Goal: Check status

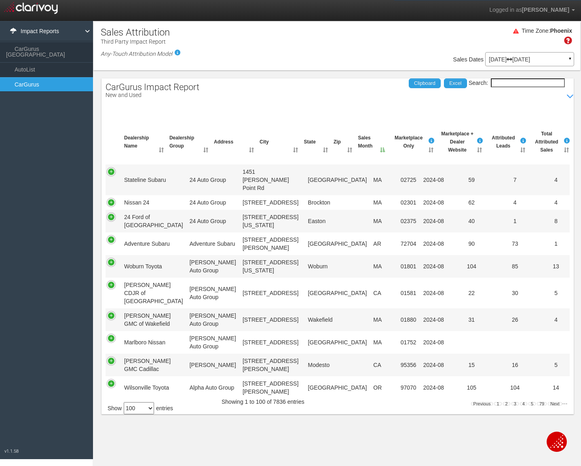
select select "100"
click at [302, 37] on div "Time Zone: [GEOGRAPHIC_DATA]" at bounding box center [336, 39] width 487 height 26
click at [538, 83] on input "Search:" at bounding box center [528, 82] width 74 height 9
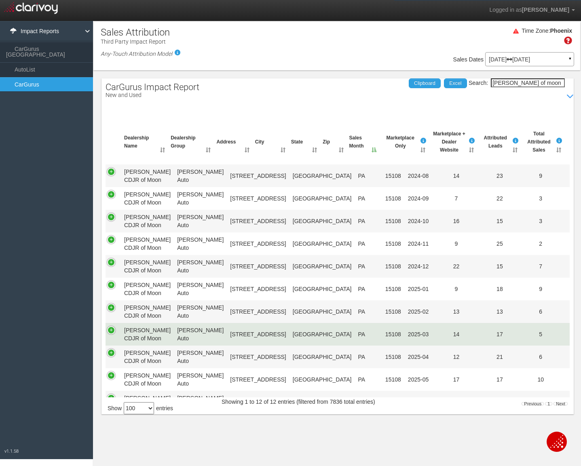
scroll to position [140, 0]
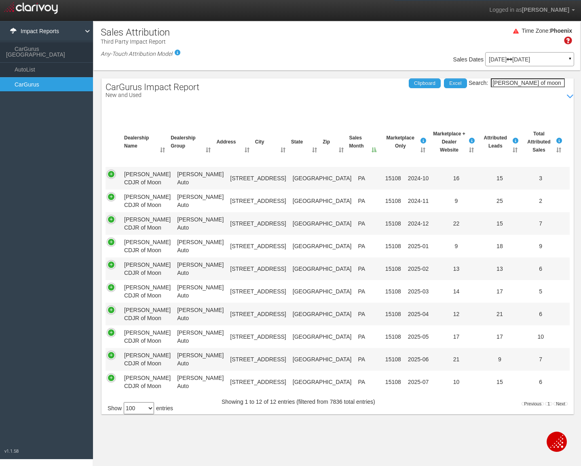
click at [373, 153] on th "Sales Month" at bounding box center [362, 142] width 33 height 31
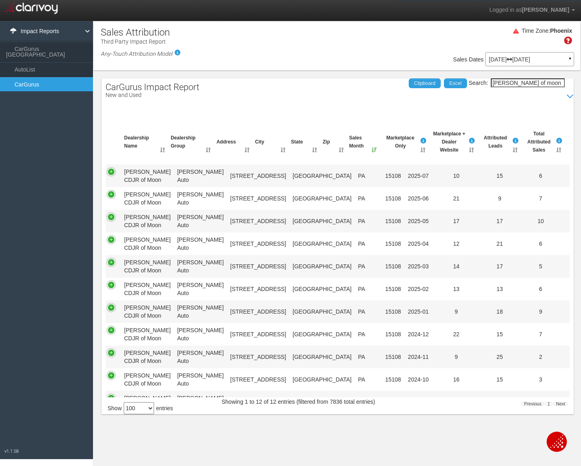
click at [524, 85] on input "[PERSON_NAME] of moon" at bounding box center [528, 82] width 74 height 9
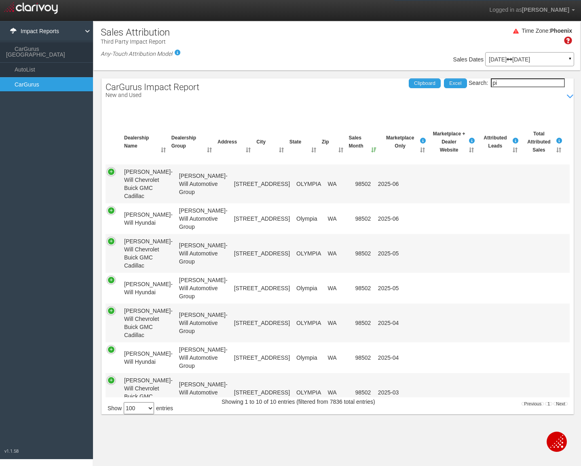
type input "p"
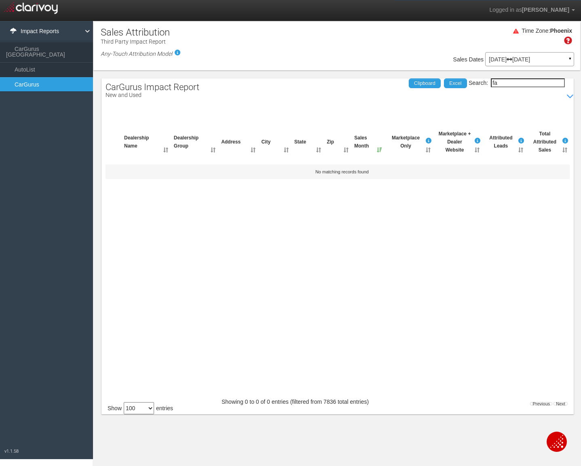
type input "f"
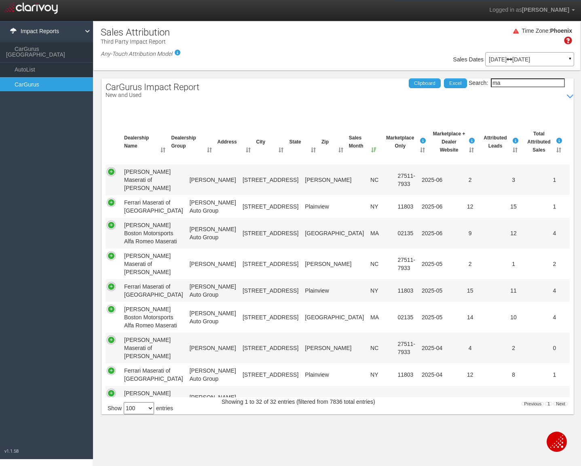
type input "m"
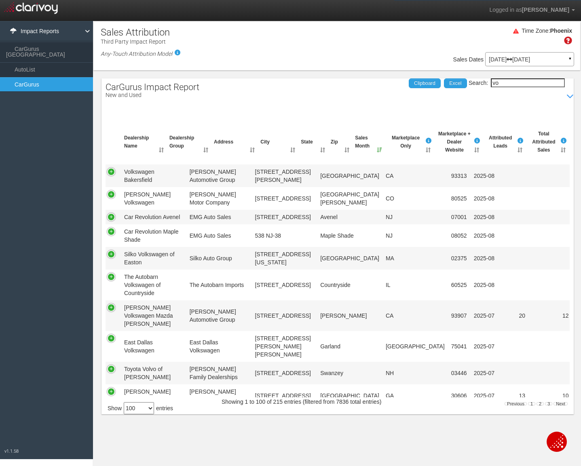
type input "v"
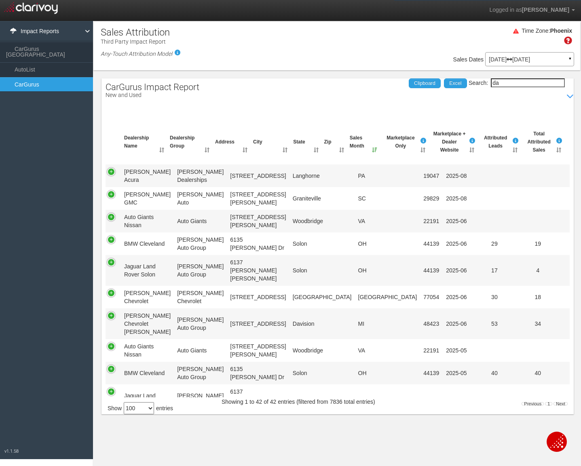
type input "d"
